Goal: Information Seeking & Learning: Learn about a topic

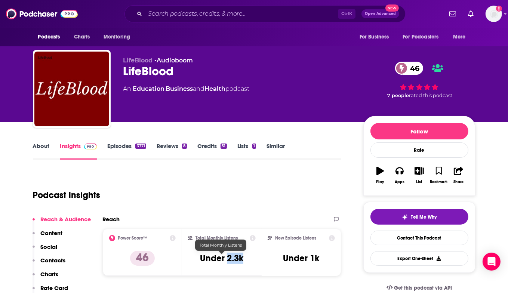
drag, startPoint x: 227, startPoint y: 260, endPoint x: 243, endPoint y: 259, distance: 15.3
click at [243, 259] on h3 "Under 2.3k" at bounding box center [221, 258] width 43 height 11
copy h3 "2.3k"
click at [44, 144] on link "About" at bounding box center [41, 150] width 17 height 17
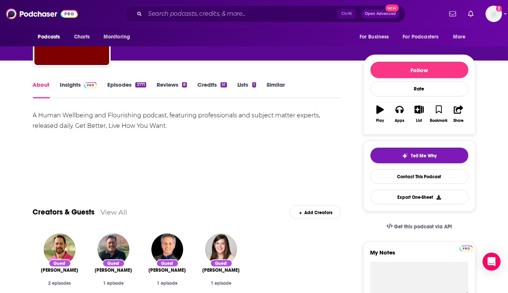
scroll to position [75, 0]
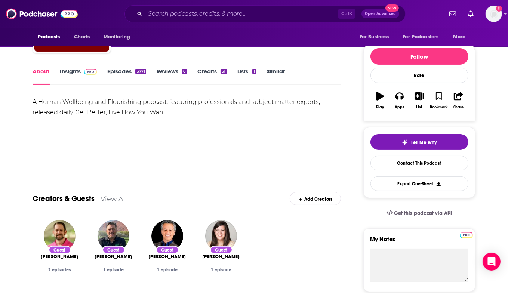
click at [54, 104] on div "A Human Wellbeing and Flourishing podcast, featuring professionals and subject …" at bounding box center [187, 107] width 308 height 21
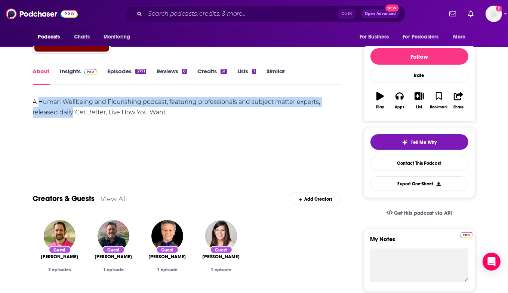
drag, startPoint x: 54, startPoint y: 104, endPoint x: 69, endPoint y: 117, distance: 19.4
click at [69, 117] on div "A Human Wellbeing and Flourishing podcast, featuring professionals and subject …" at bounding box center [187, 107] width 308 height 21
copy div "Human Wellbeing and Flourishing podcast, featuring professionals and subject ma…"
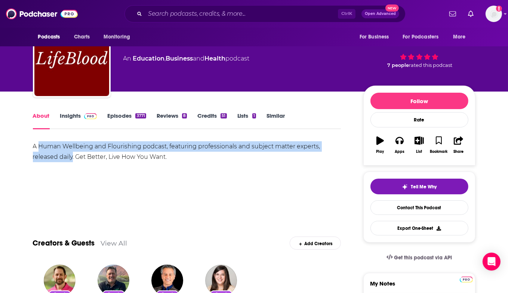
scroll to position [0, 0]
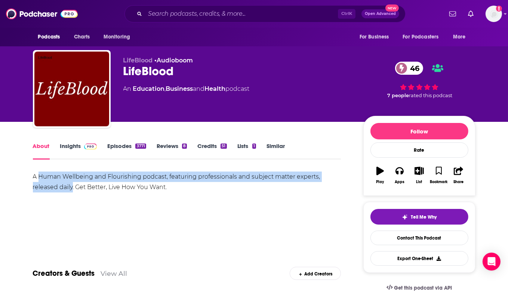
click at [70, 145] on link "Insights" at bounding box center [78, 150] width 37 height 17
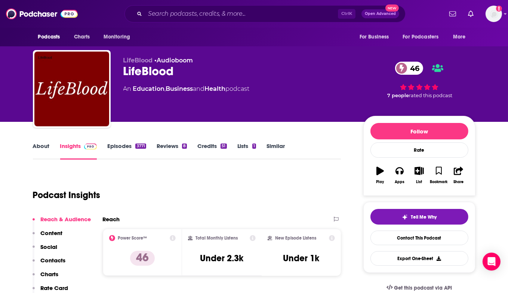
drag, startPoint x: 256, startPoint y: 88, endPoint x: 116, endPoint y: 89, distance: 139.4
click at [116, 89] on div "LifeBlood • Audioboom LifeBlood 46 An Education , Business and Health podcast 4…" at bounding box center [254, 90] width 442 height 81
copy div "An Education , Business and Health podcast"
